Goal: Information Seeking & Learning: Understand process/instructions

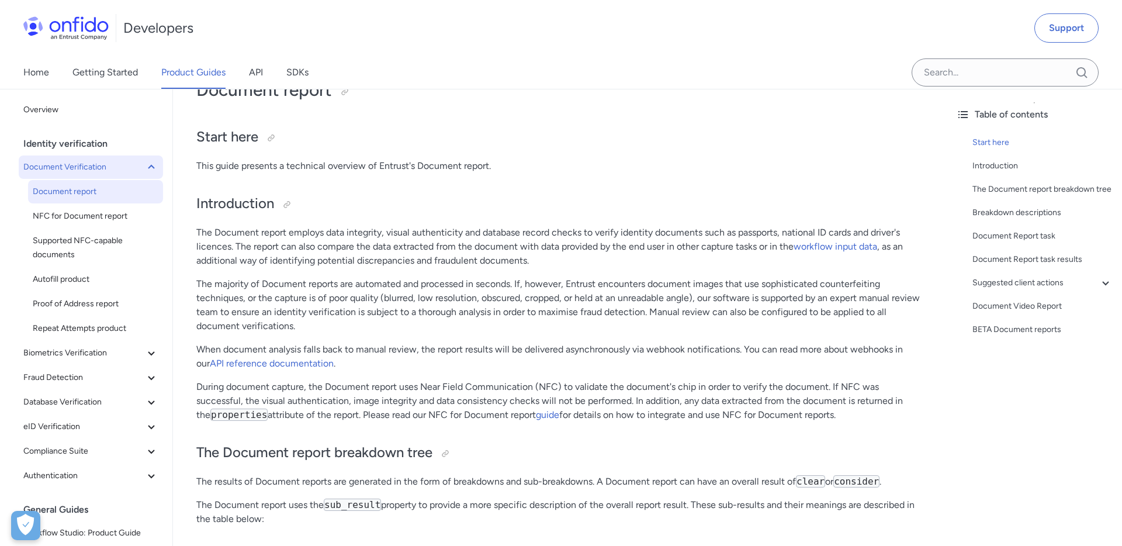
click at [150, 170] on icon at bounding box center [151, 167] width 14 height 14
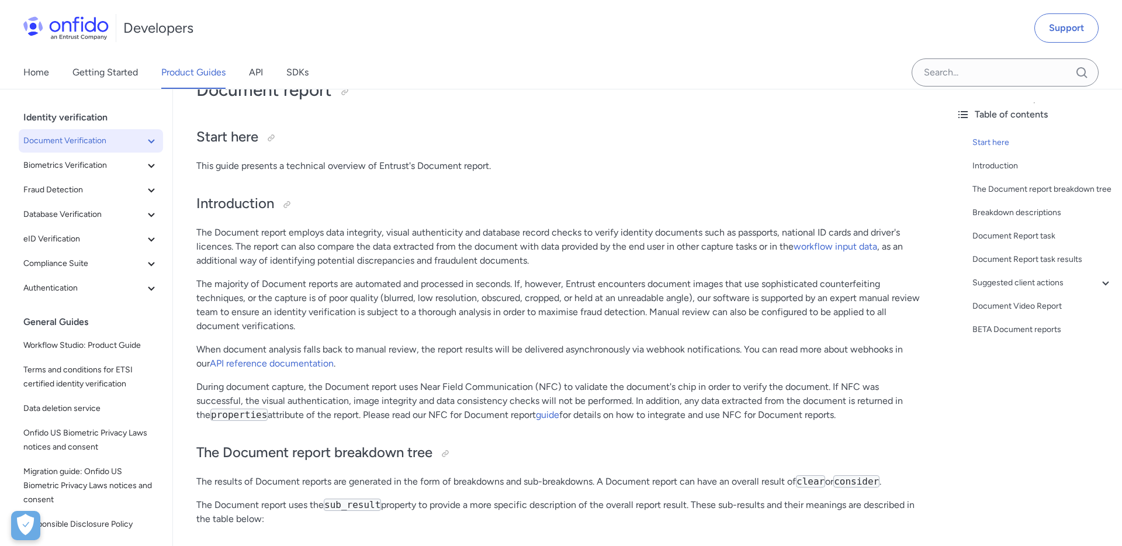
scroll to position [27, 0]
click at [91, 401] on span "Data deletion service" at bounding box center [90, 407] width 135 height 14
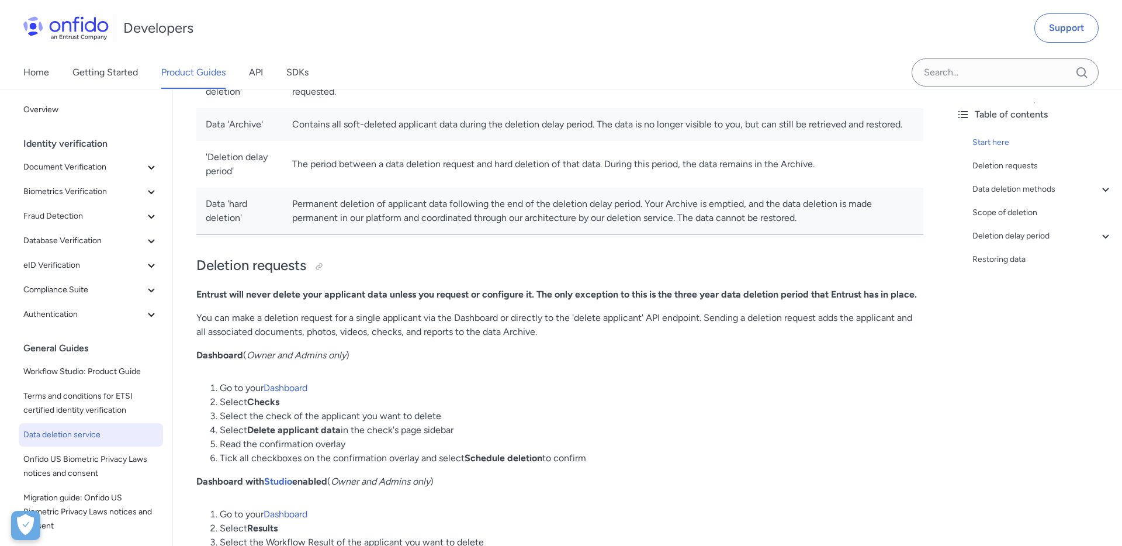
scroll to position [250, 0]
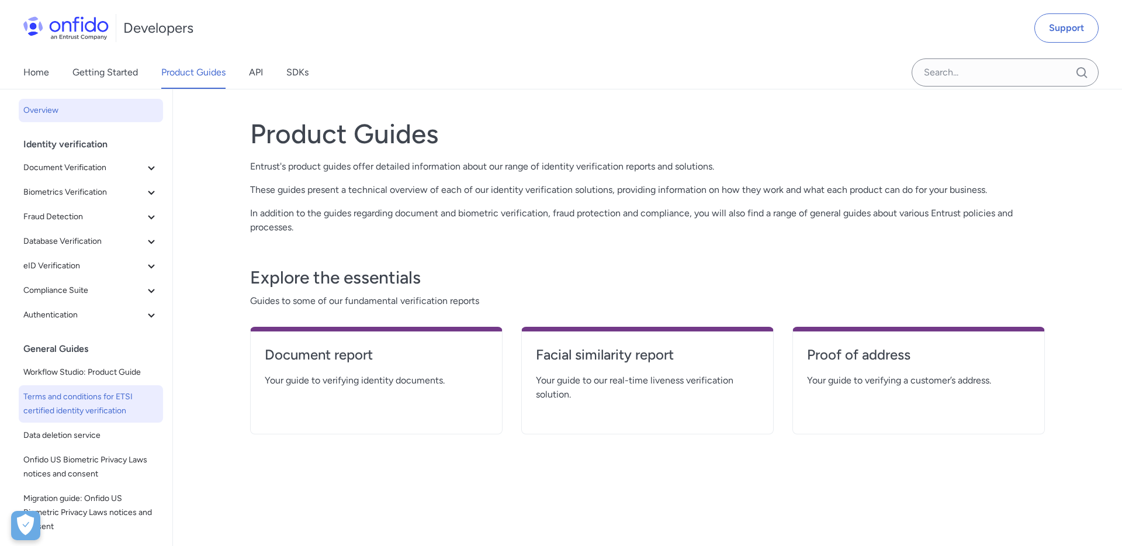
scroll to position [39, 0]
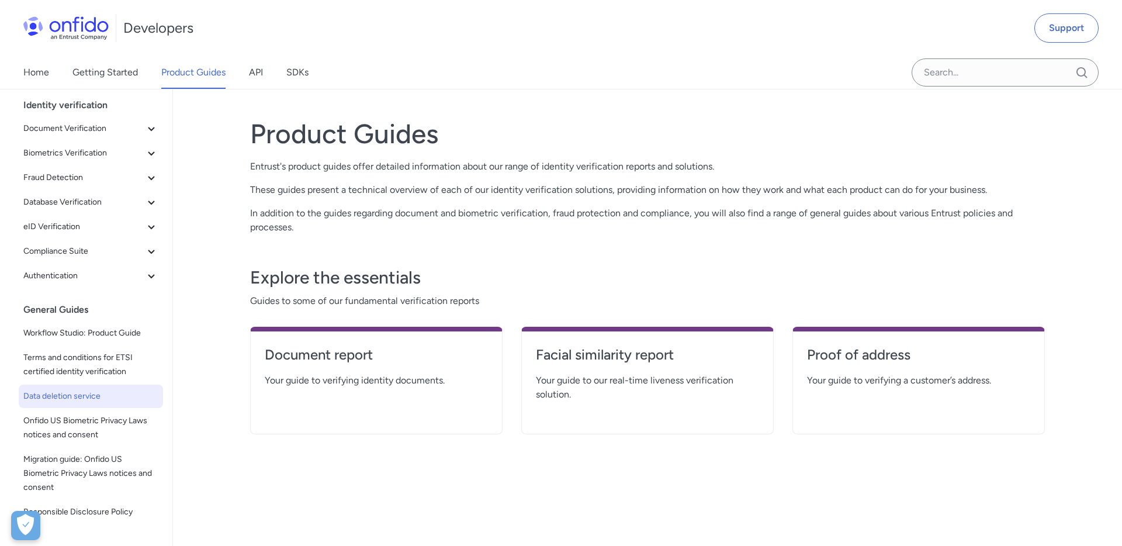
click at [100, 397] on span "Data deletion service" at bounding box center [90, 396] width 135 height 14
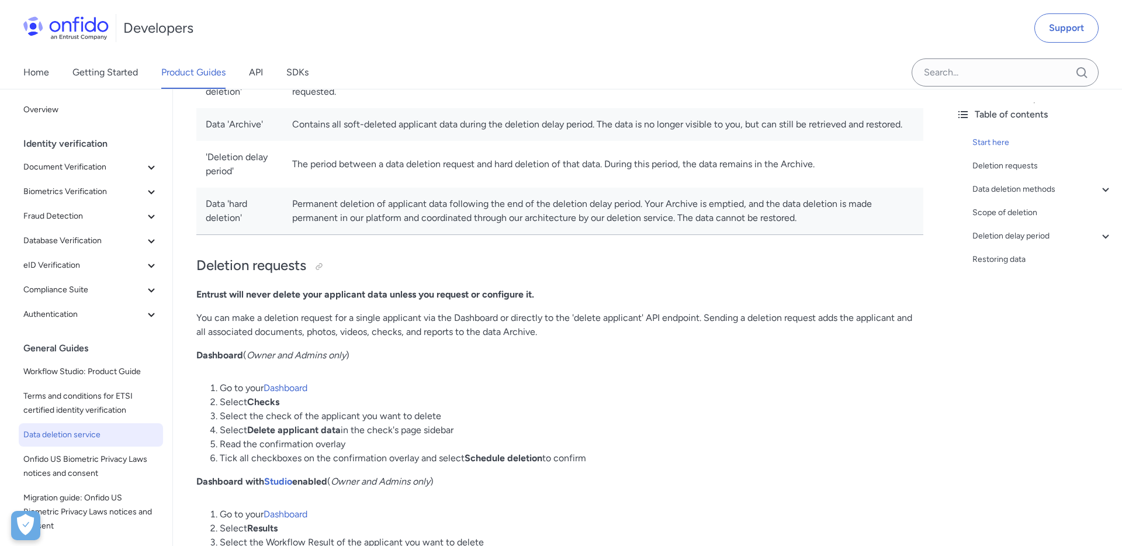
scroll to position [238, 0]
click at [324, 271] on div at bounding box center [318, 265] width 9 height 9
click at [454, 219] on td "Permanent deletion of applicant data following the end of the deletion delay pe…" at bounding box center [603, 210] width 641 height 47
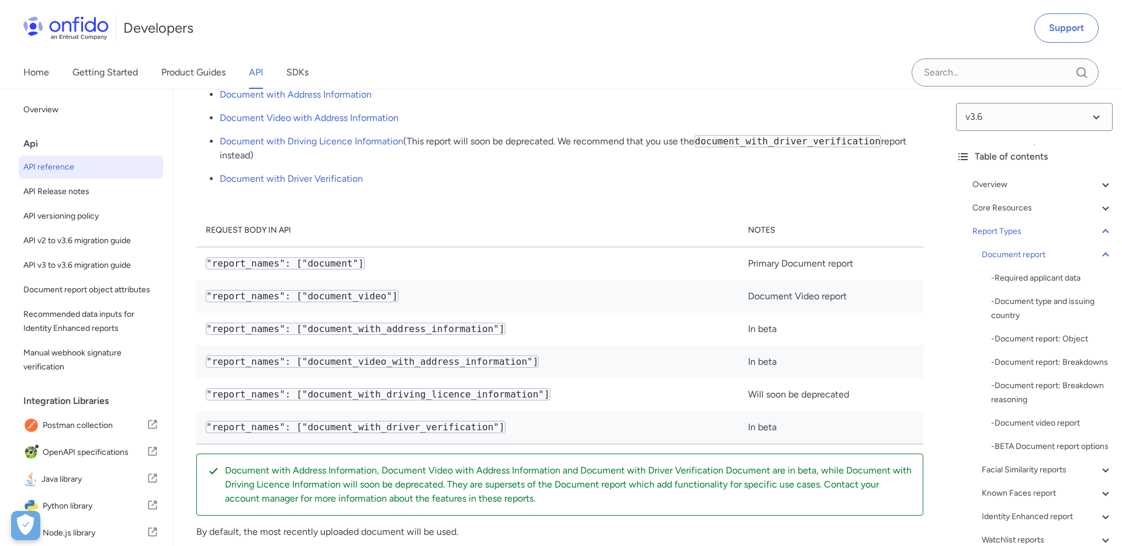
scroll to position [40991, 0]
click at [180, 78] on link "Product Guides" at bounding box center [193, 72] width 64 height 33
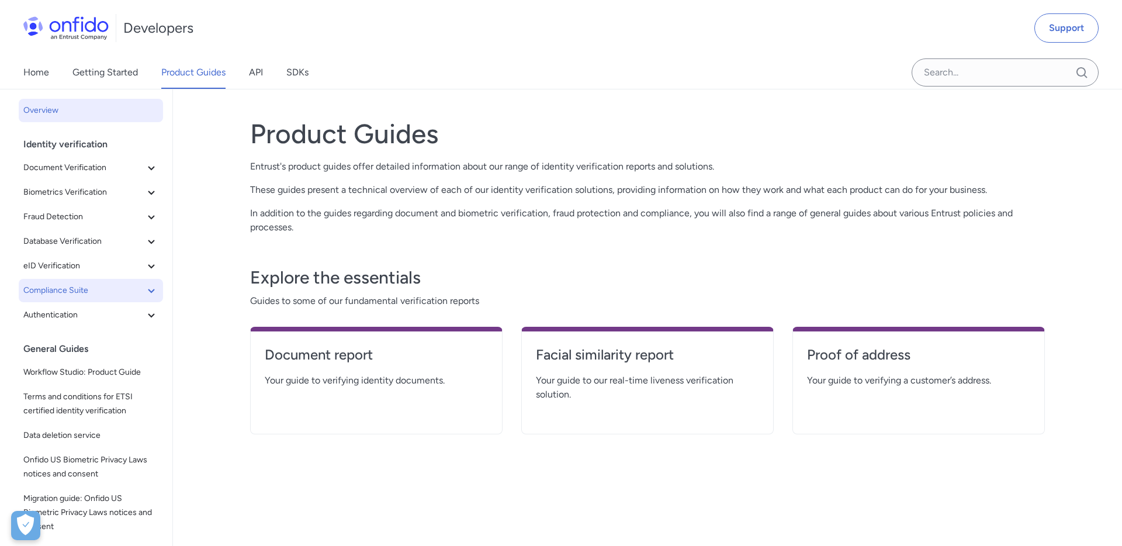
click at [150, 294] on icon at bounding box center [151, 290] width 14 height 14
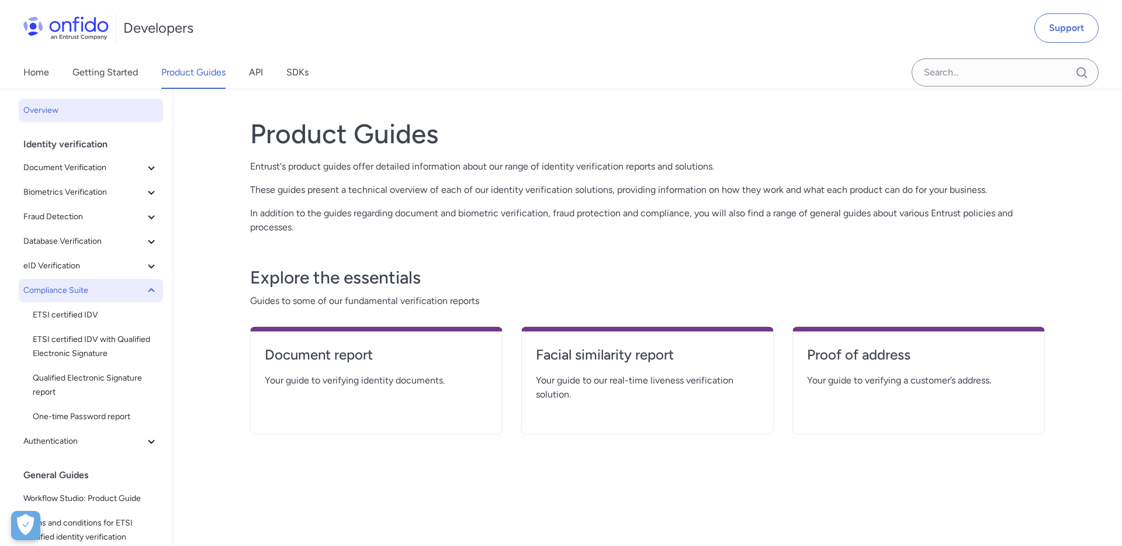
click at [151, 291] on icon at bounding box center [151, 290] width 14 height 14
